Goal: Find specific page/section: Find specific page/section

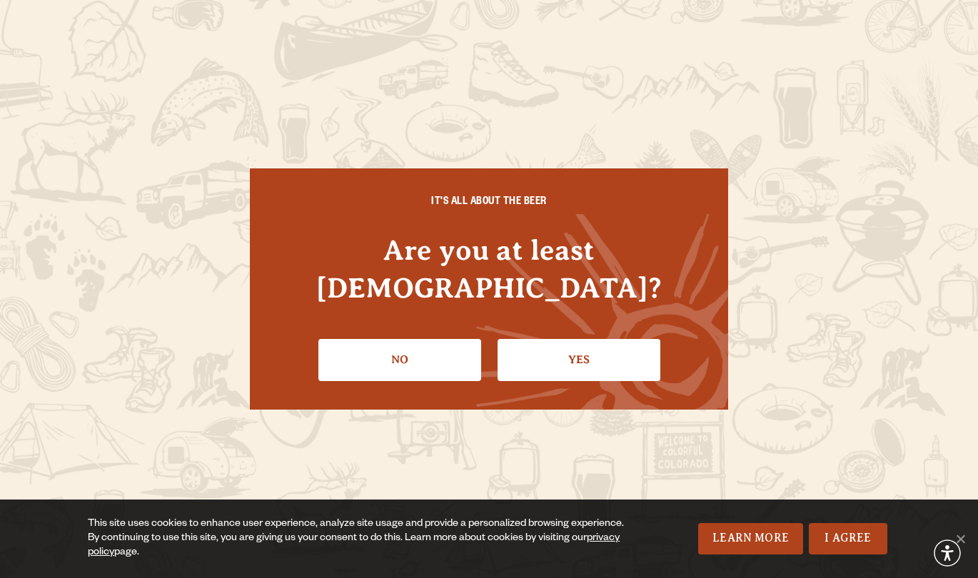
click at [632, 328] on li "Yes" at bounding box center [578, 354] width 163 height 52
click at [596, 340] on link "Yes" at bounding box center [578, 359] width 163 height 41
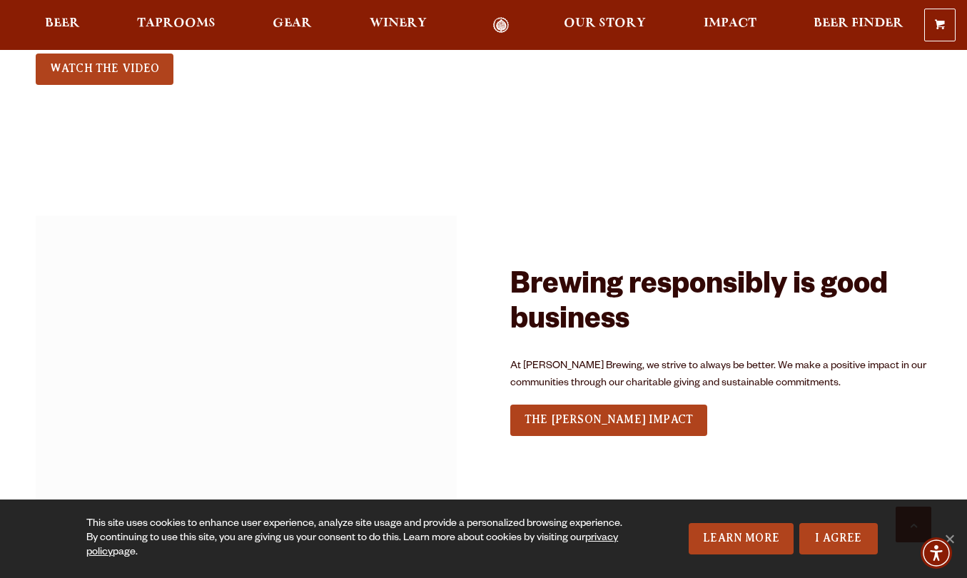
scroll to position [1816, 0]
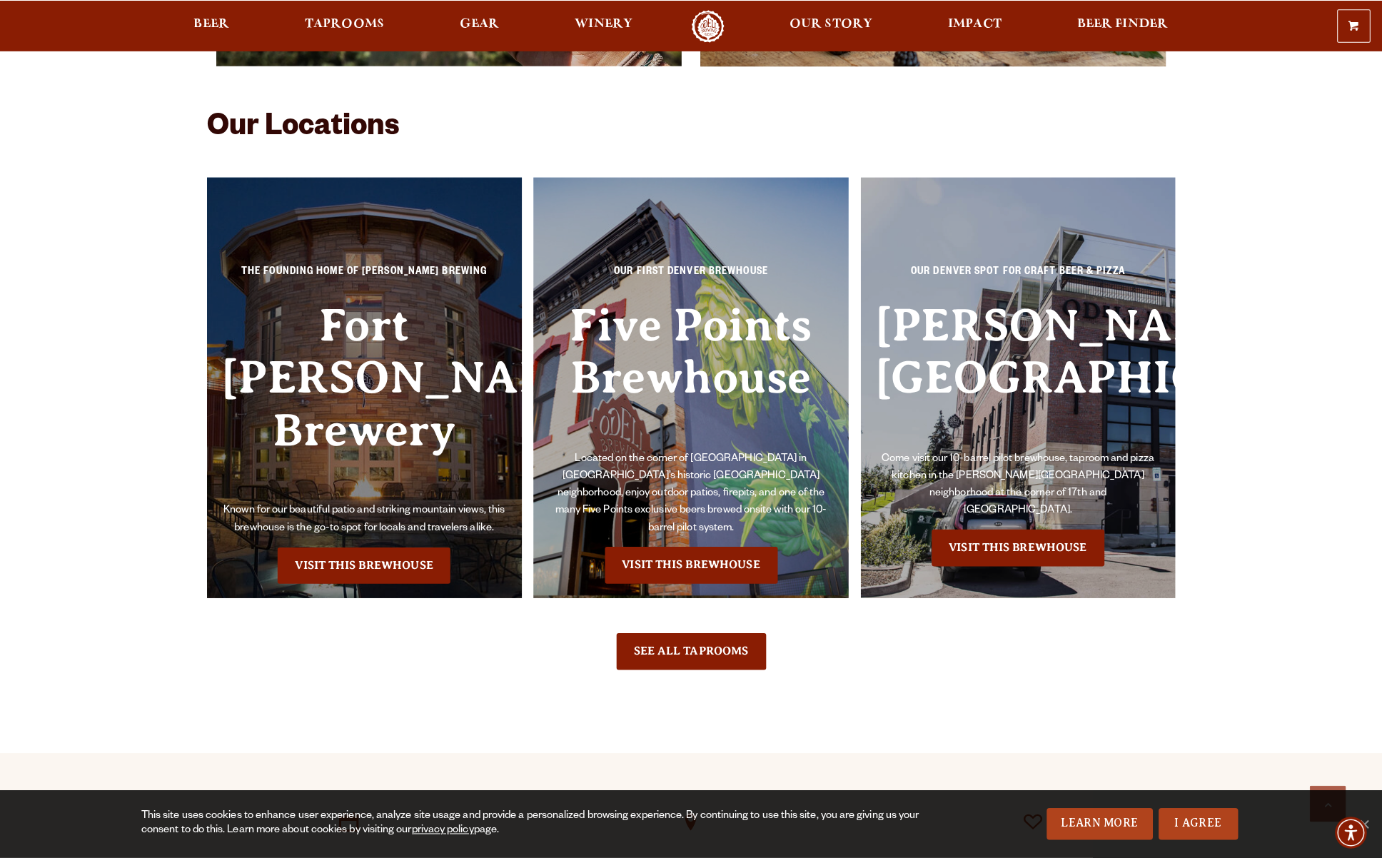
scroll to position [3169, 0]
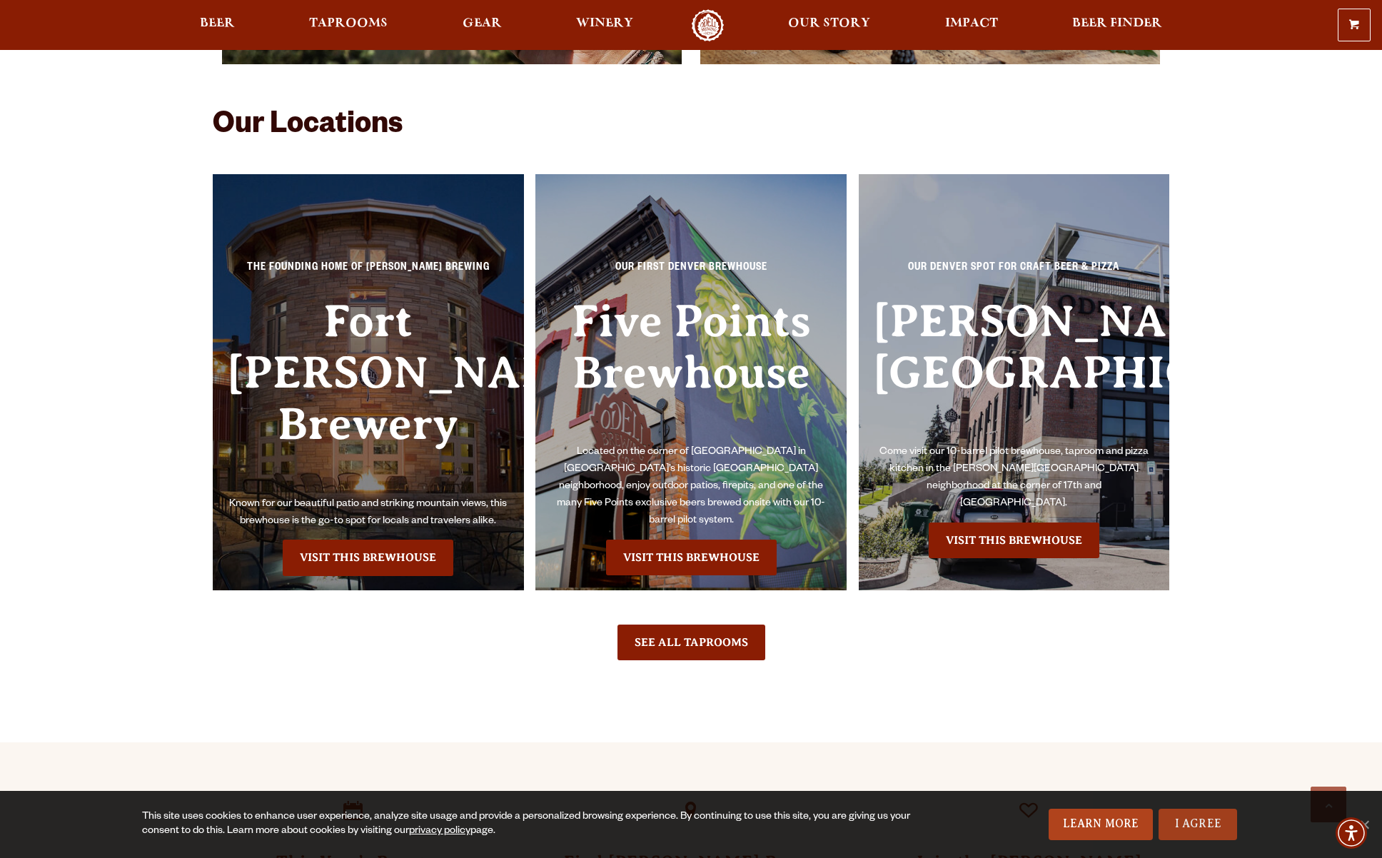
click at [966, 577] on div "This site uses cookies to enhance user experience, analyze site usage and provi…" at bounding box center [691, 824] width 1382 height 67
click at [966, 577] on link "I Agree" at bounding box center [1197, 824] width 79 height 31
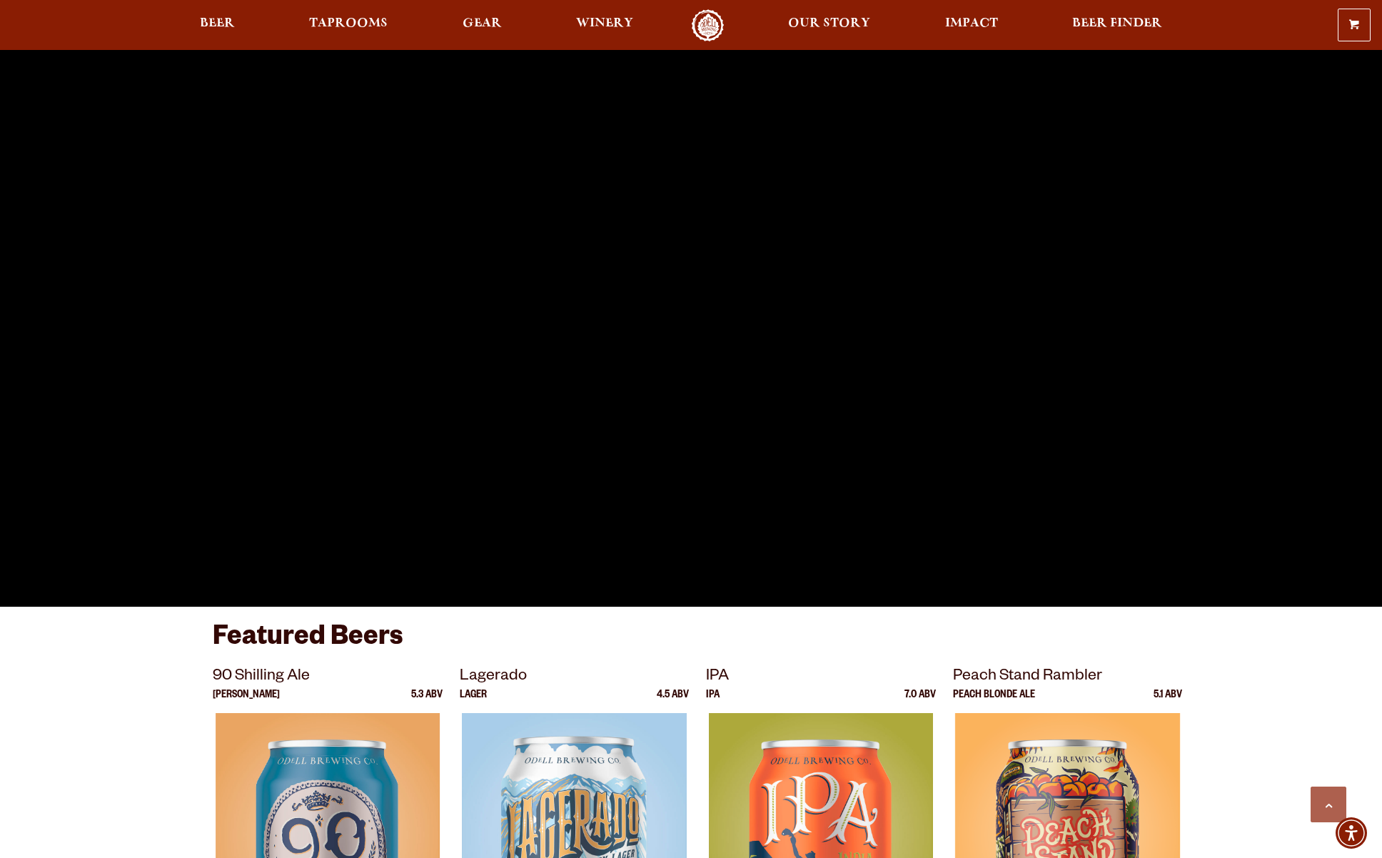
scroll to position [0, 0]
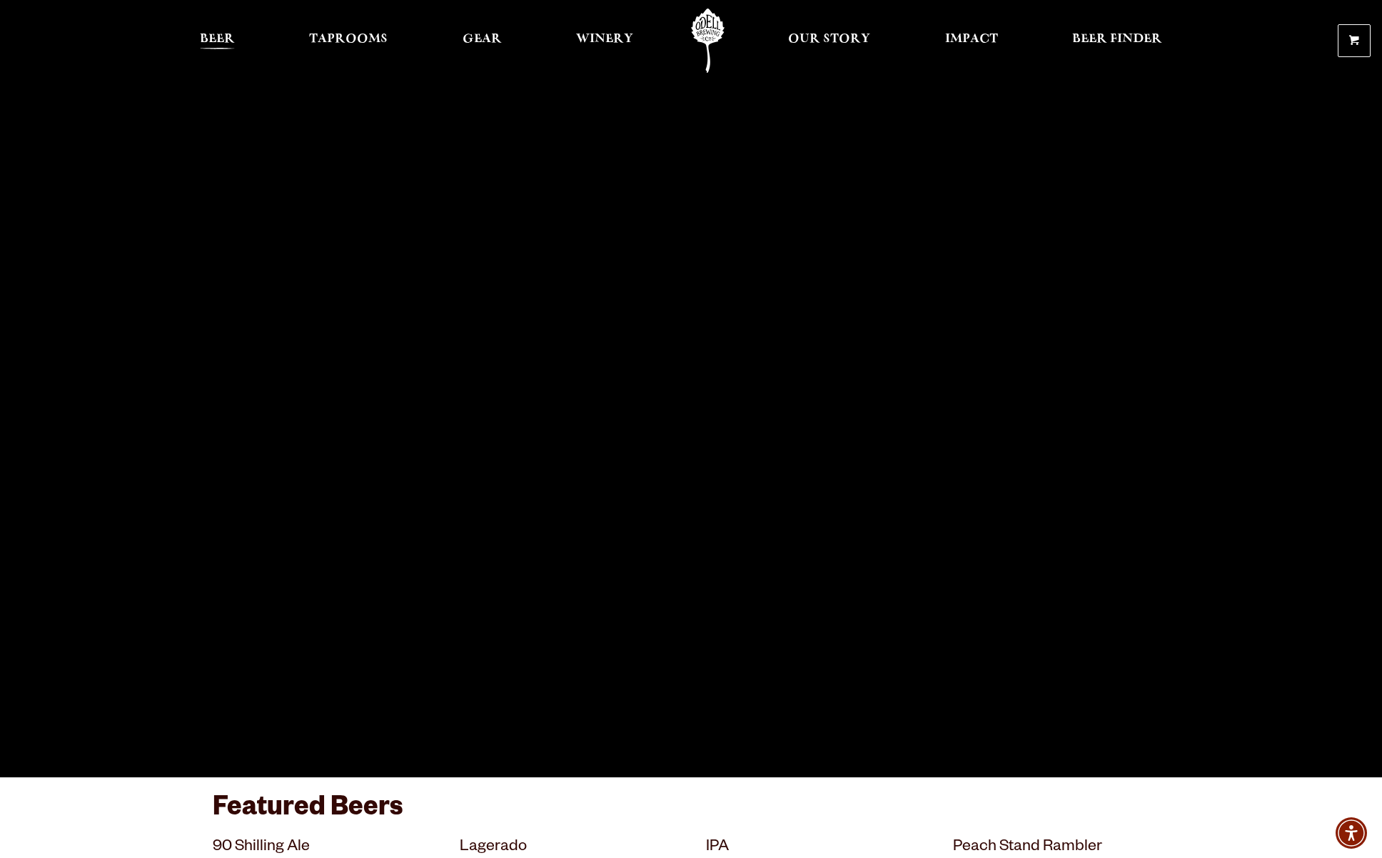
click at [233, 43] on span "Beer" at bounding box center [217, 39] width 35 height 11
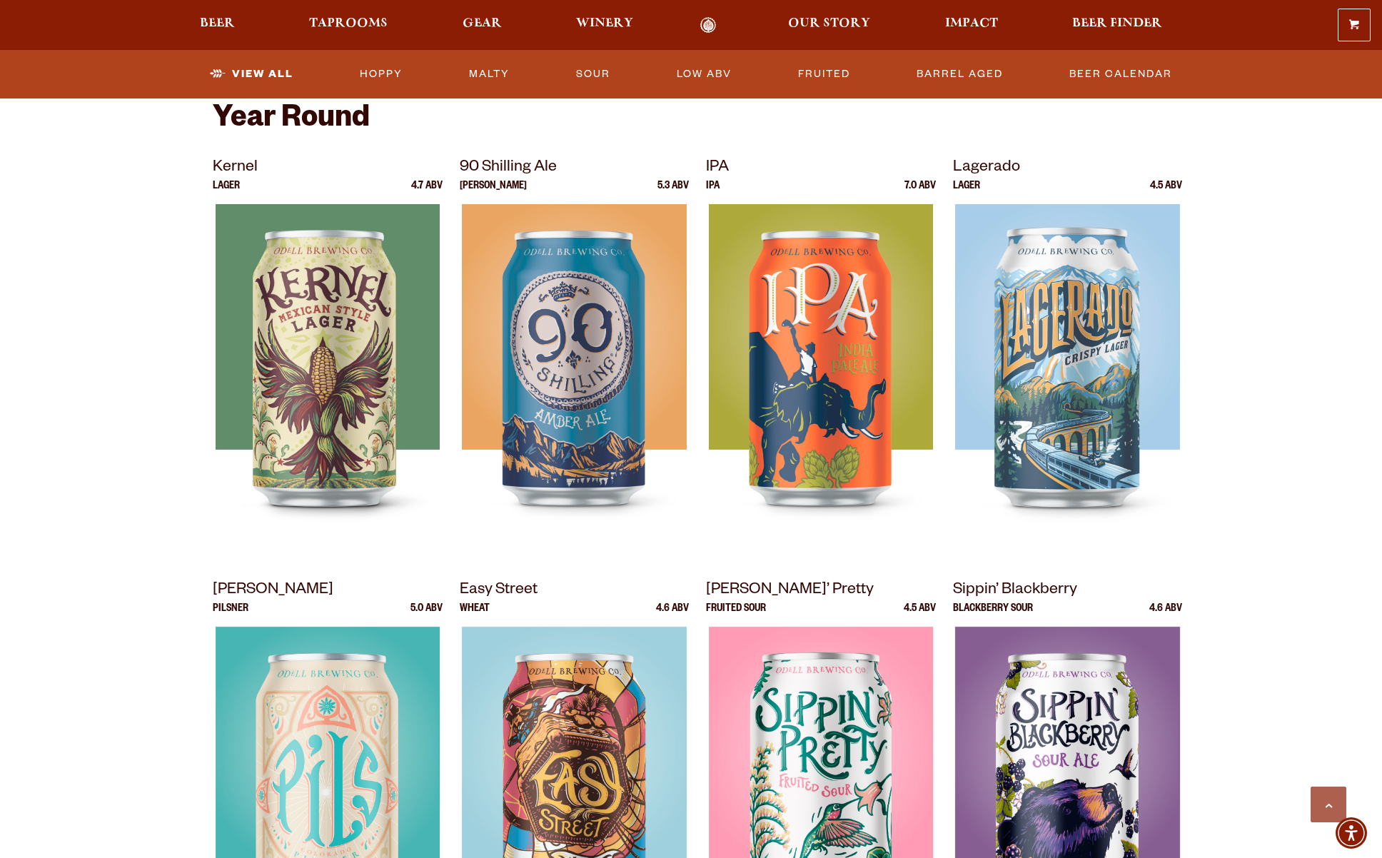
scroll to position [385, 0]
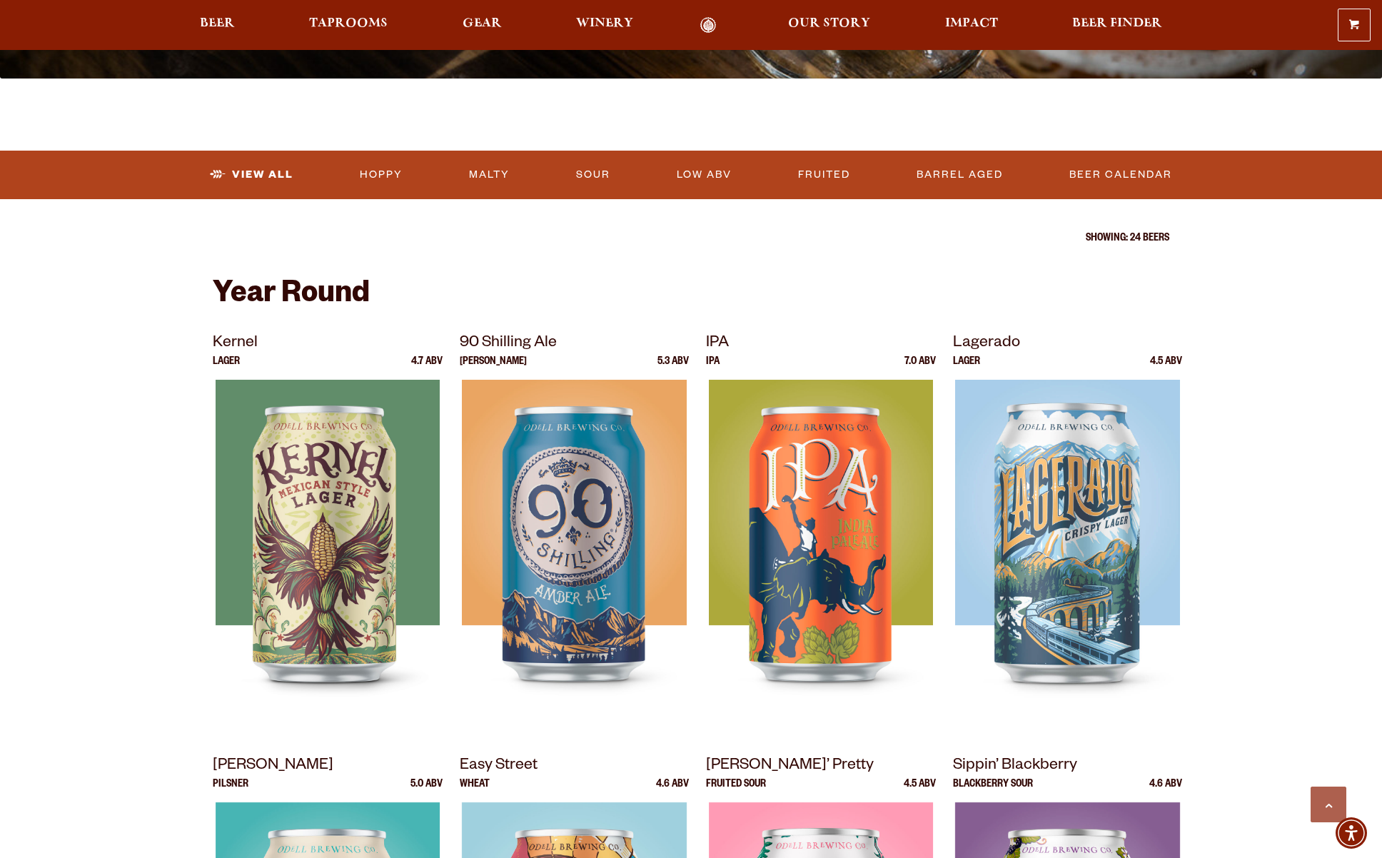
drag, startPoint x: 869, startPoint y: 241, endPoint x: 332, endPoint y: 0, distance: 588.8
